Goal: Transaction & Acquisition: Purchase product/service

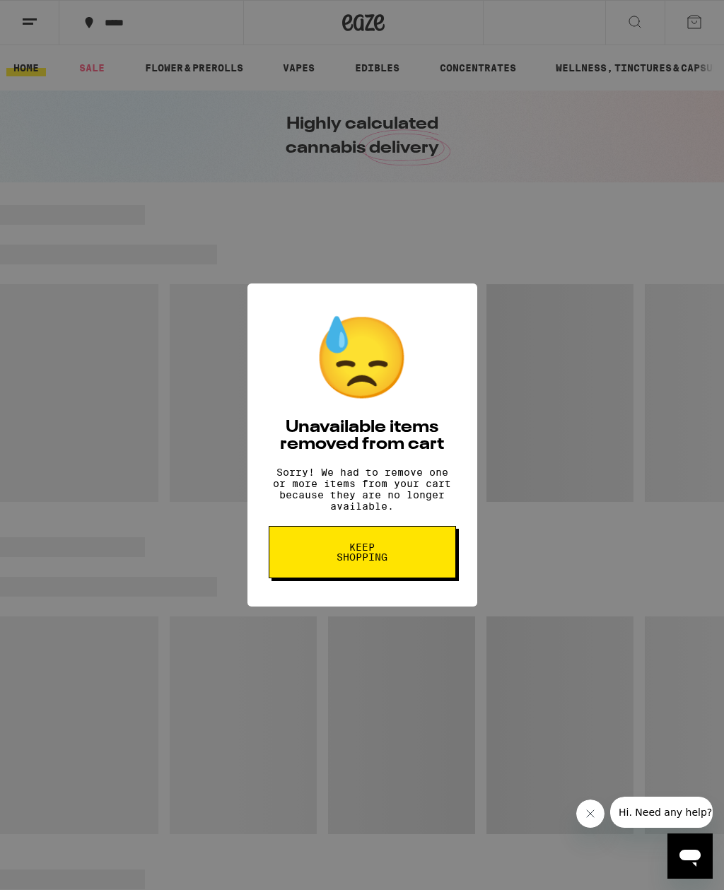
click at [409, 539] on button "Keep Shopping" at bounding box center [362, 552] width 187 height 52
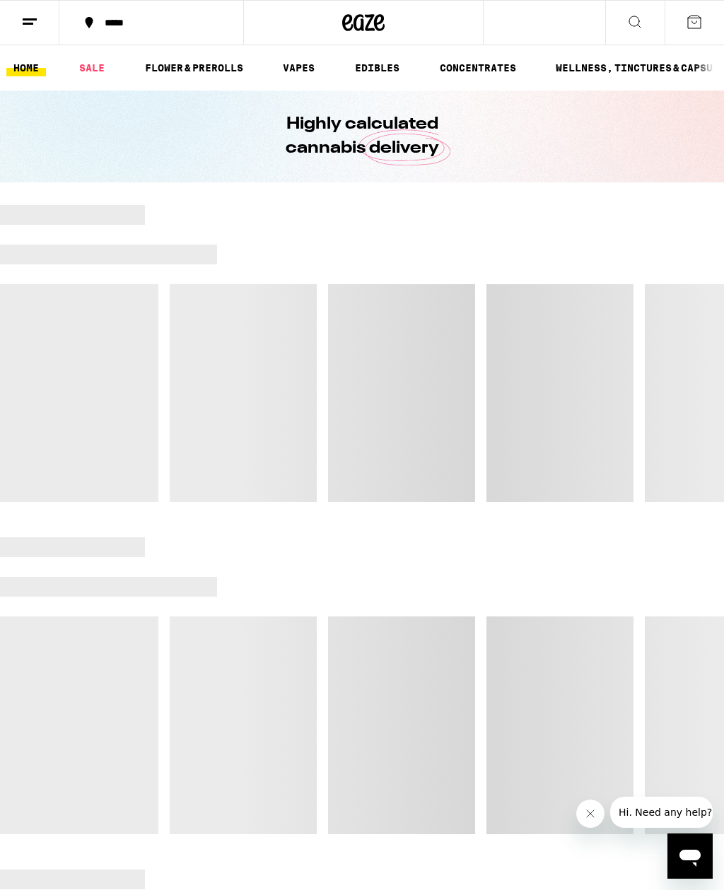
click at [201, 66] on link "FLOWER & PREROLLS" at bounding box center [194, 67] width 112 height 17
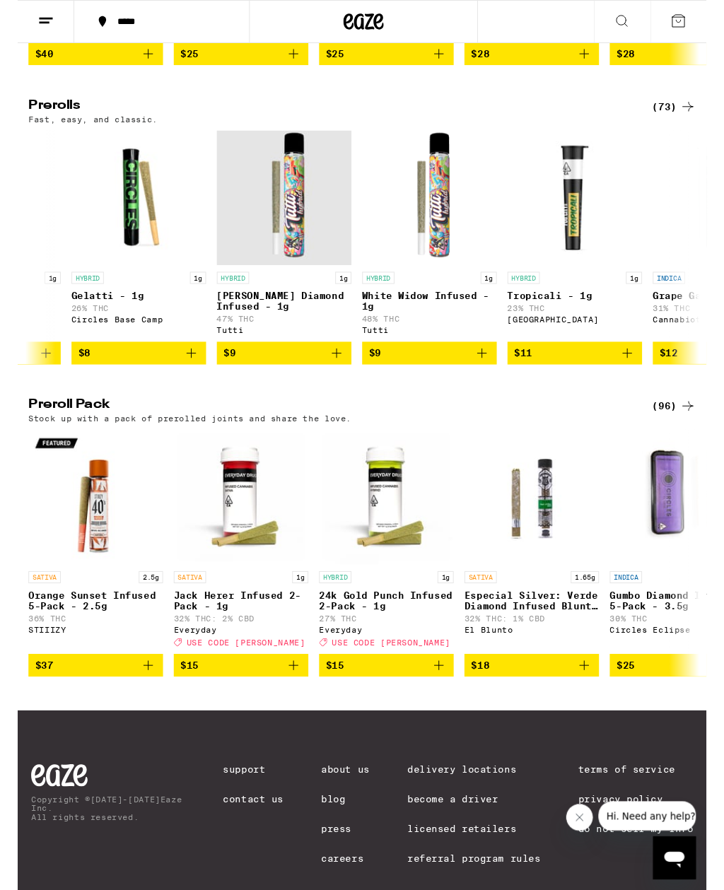
scroll to position [0, 1483]
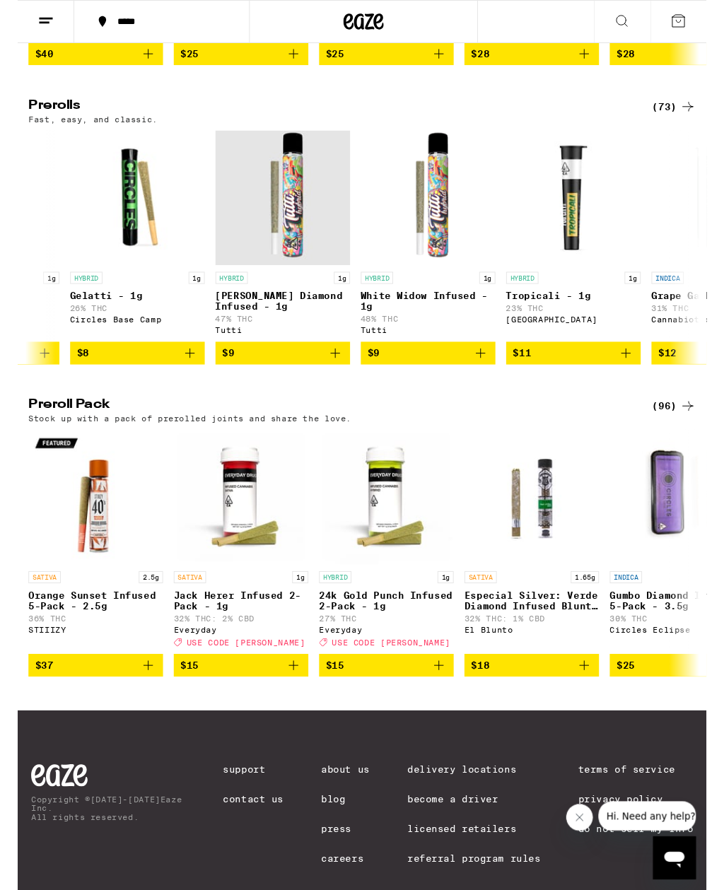
click at [417, 380] on span "$9" at bounding box center [431, 371] width 127 height 17
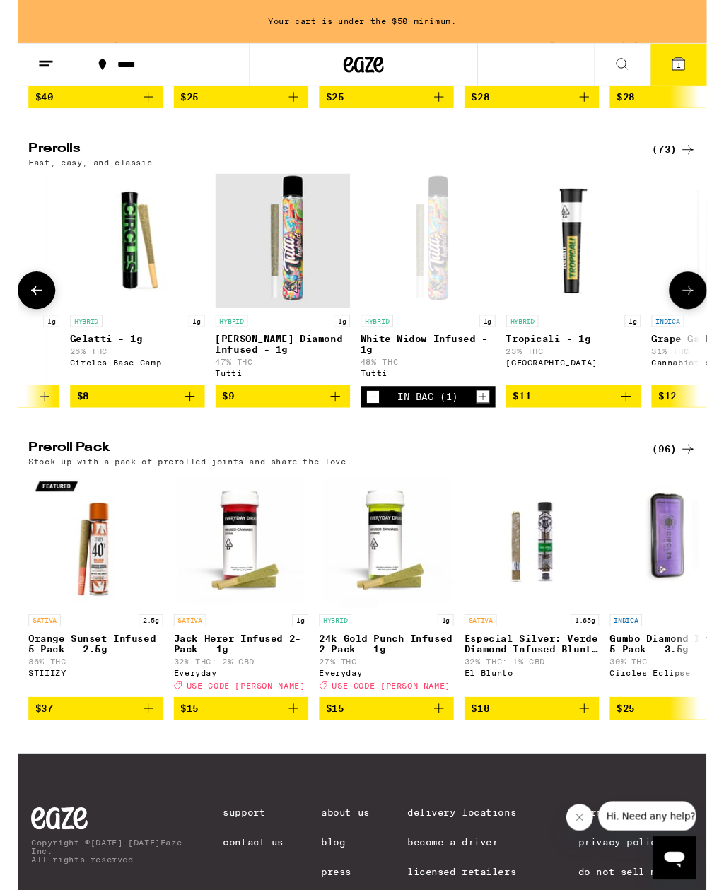
click at [491, 426] on icon "Increment" at bounding box center [489, 417] width 13 height 17
click at [490, 426] on icon "Increment" at bounding box center [489, 417] width 13 height 17
click at [491, 426] on icon "Increment" at bounding box center [489, 417] width 13 height 17
click at [490, 426] on icon "Increment" at bounding box center [489, 417] width 13 height 17
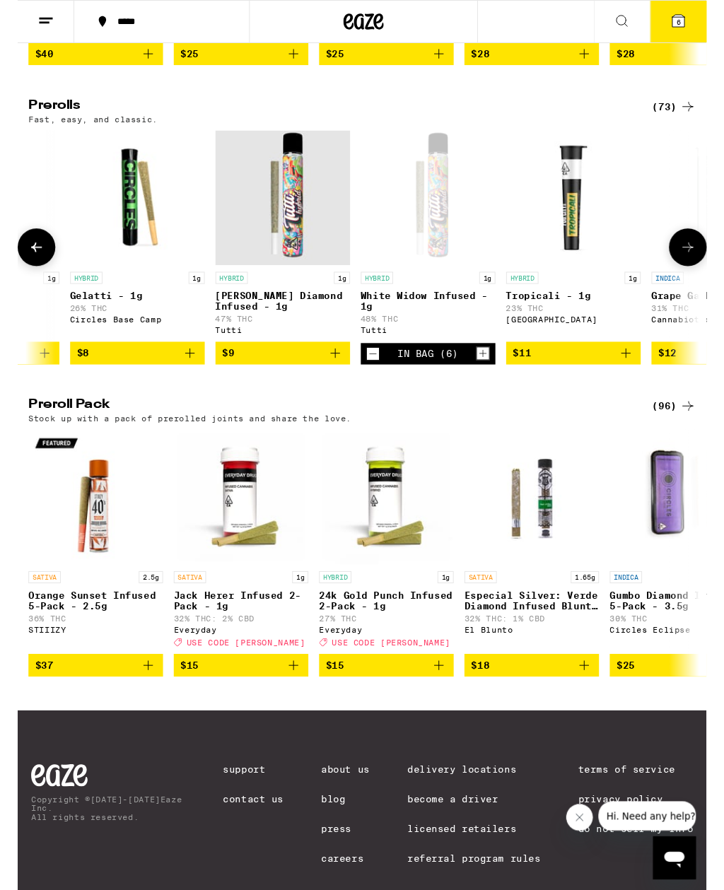
click at [490, 435] on h2 "Preroll Pack" at bounding box center [327, 427] width 632 height 17
click at [491, 452] on div "Flower: 1g - 4g (100) The best bud - 1g and 4g flower. Roll it up or pack into …" at bounding box center [362, 221] width 724 height 1497
click at [679, 22] on button "6" at bounding box center [694, 23] width 59 height 44
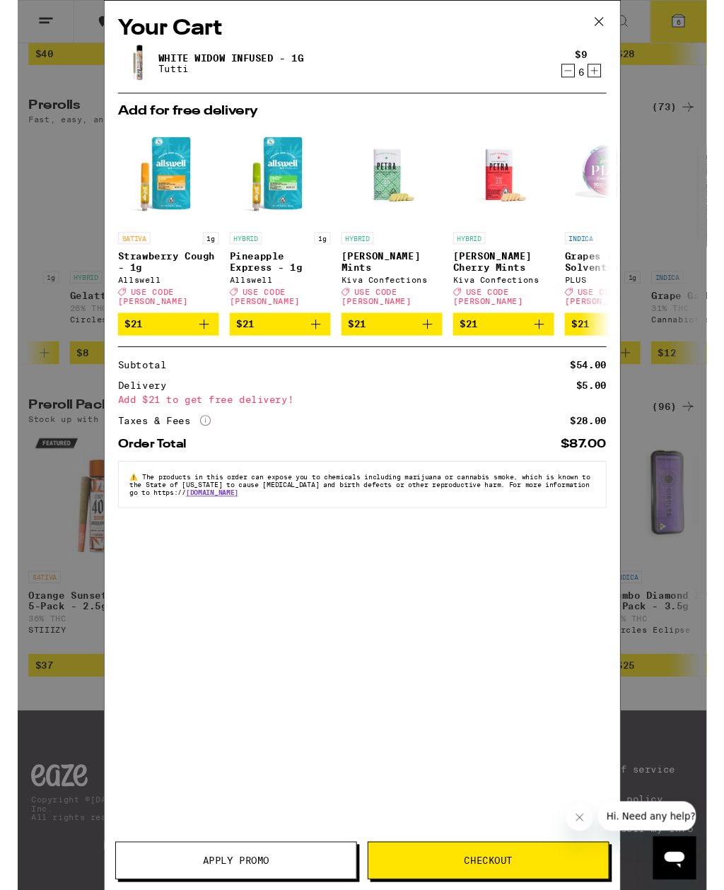
click at [612, 75] on button "Increment" at bounding box center [606, 74] width 14 height 14
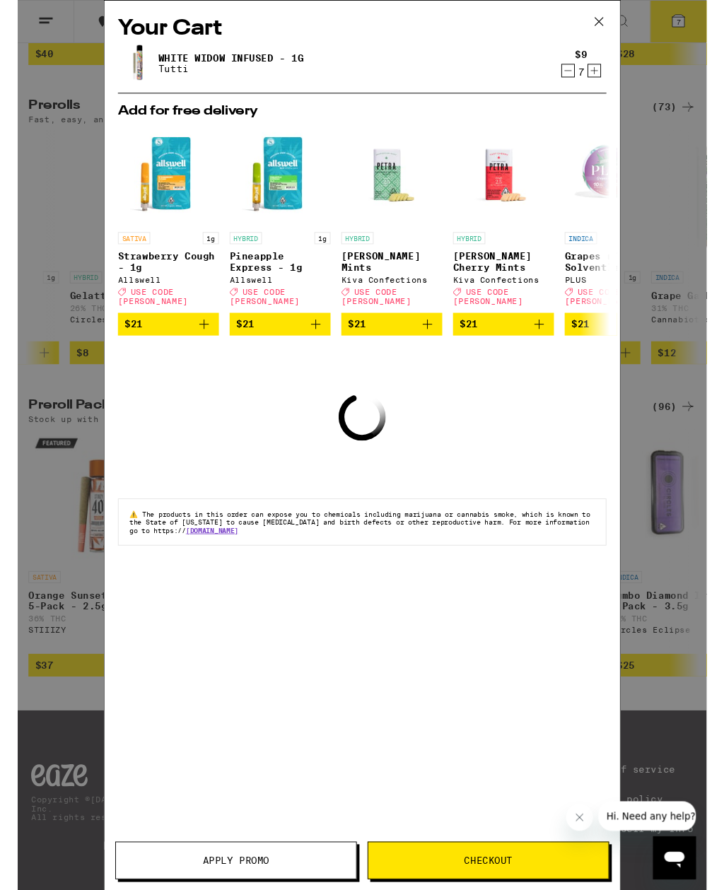
click at [612, 75] on button "Increment" at bounding box center [606, 74] width 14 height 14
click at [616, 70] on div "$9 8" at bounding box center [592, 67] width 53 height 30
click at [607, 82] on icon "Increment" at bounding box center [606, 74] width 13 height 17
click at [611, 76] on icon "Increment" at bounding box center [606, 74] width 13 height 17
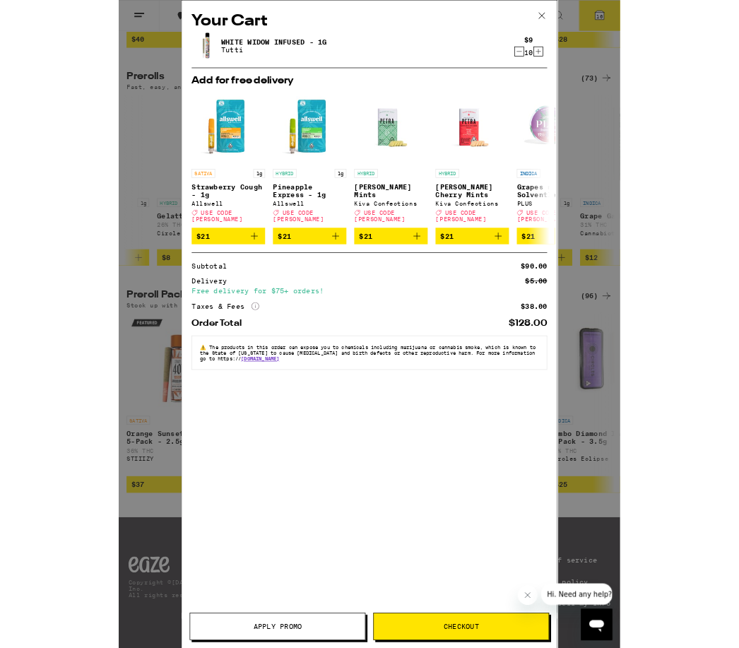
scroll to position [844, 0]
